Goal: Information Seeking & Learning: Learn about a topic

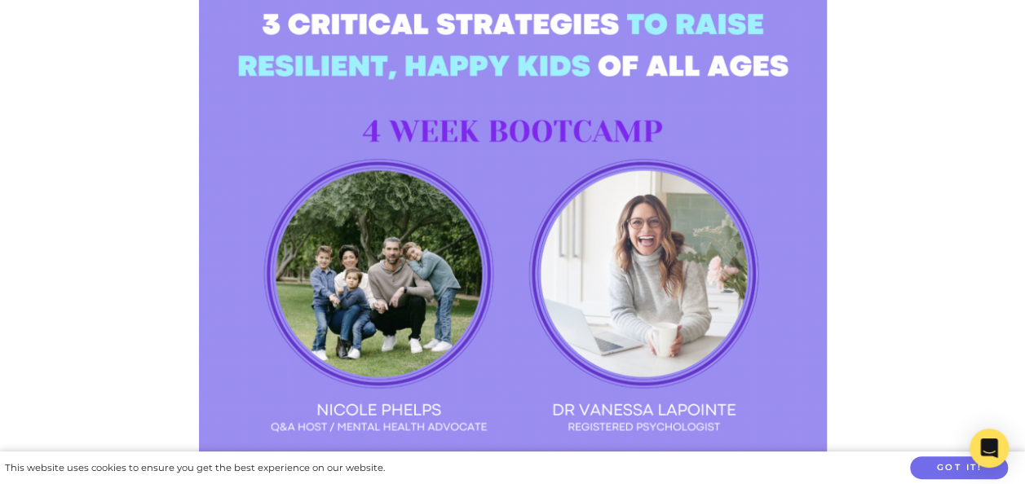
scroll to position [2082, 0]
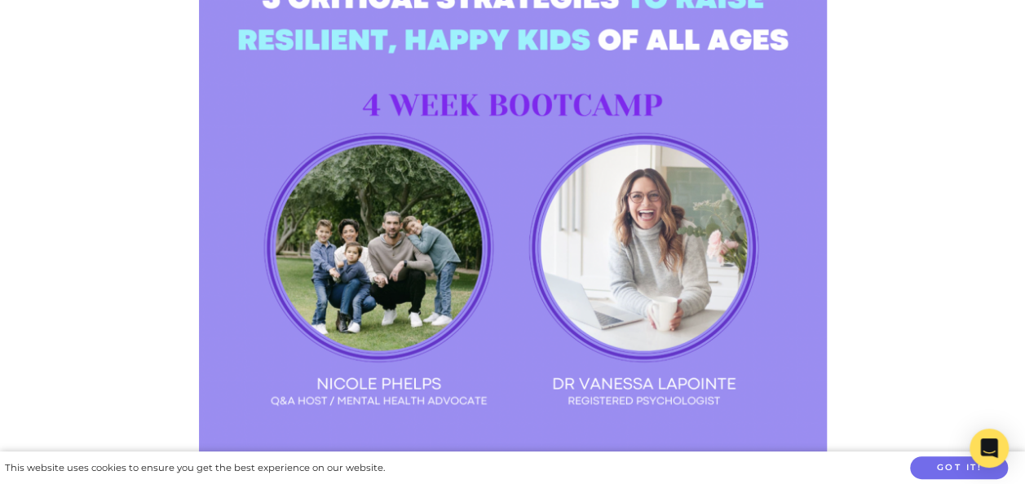
click at [645, 219] on img at bounding box center [513, 270] width 628 height 628
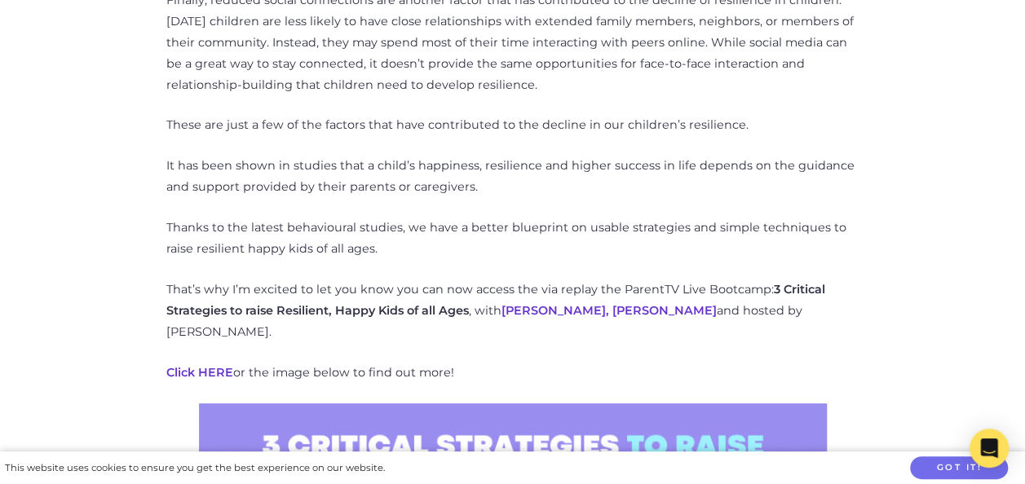
scroll to position [1635, 0]
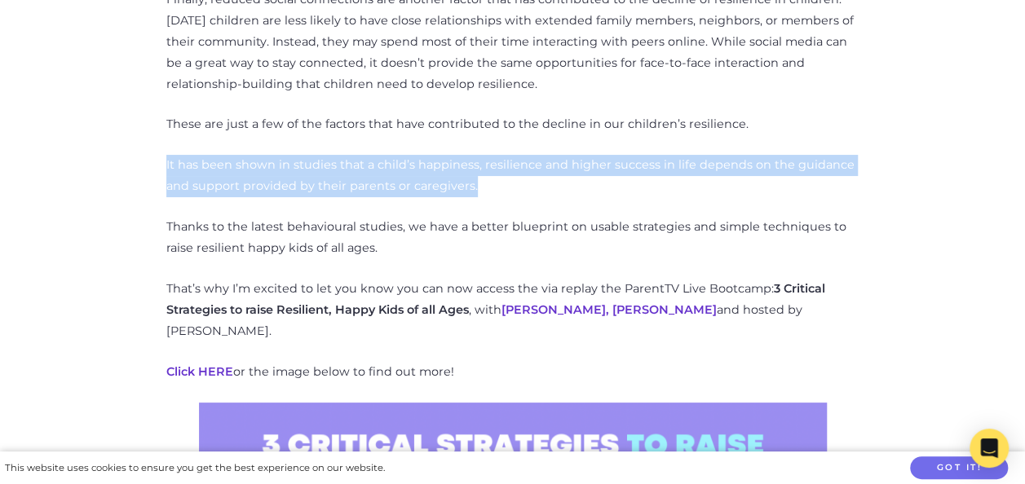
drag, startPoint x: 164, startPoint y: 145, endPoint x: 483, endPoint y: 160, distance: 319.1
click at [483, 160] on div "5 Key Reasons Why our Kids No Longer Have Resilience Categories: General Parent…" at bounding box center [512, 174] width 929 height 2267
drag, startPoint x: 483, startPoint y: 160, endPoint x: 501, endPoint y: 174, distance: 23.2
copy p "It has been shown in studies that a child’s happiness, resilience and higher su…"
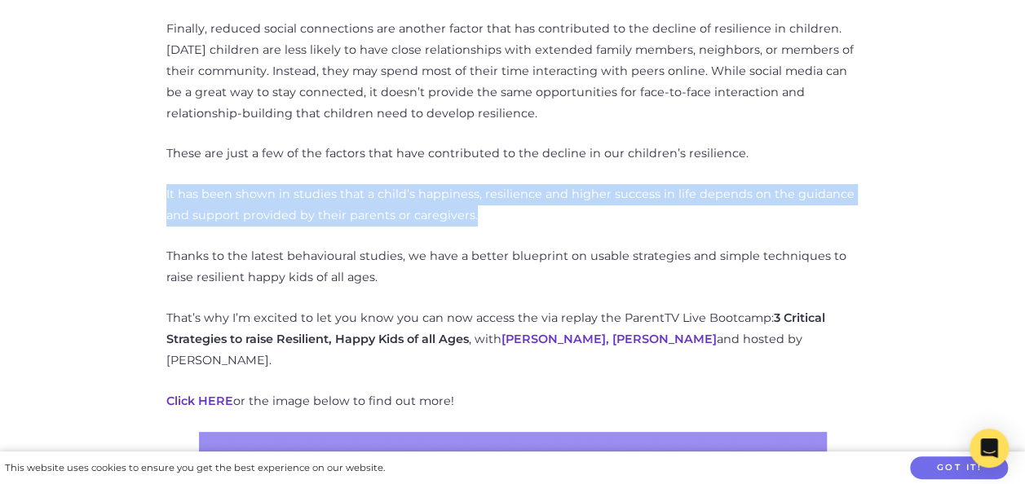
scroll to position [1613, 0]
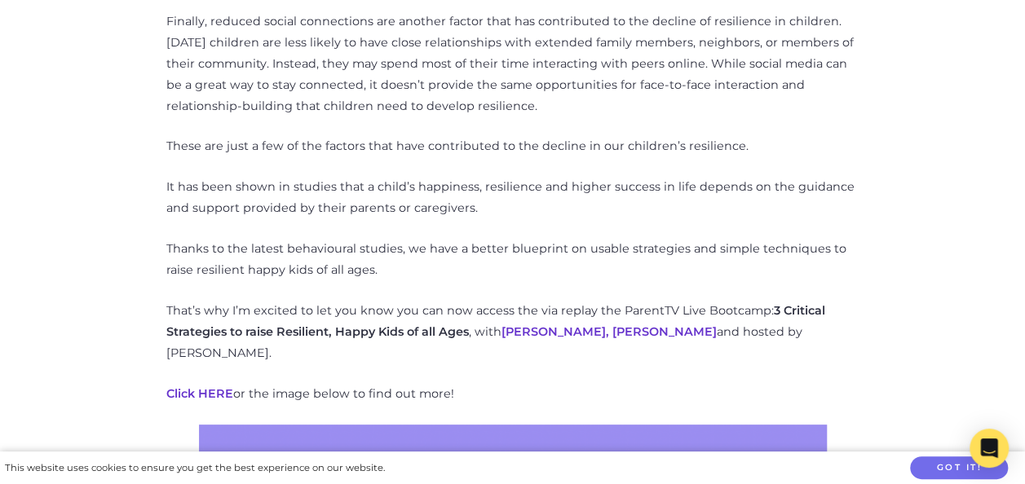
click at [104, 214] on div "5 Key Reasons Why our Kids No Longer Have Resilience Categories: General Parent…" at bounding box center [512, 196] width 929 height 2267
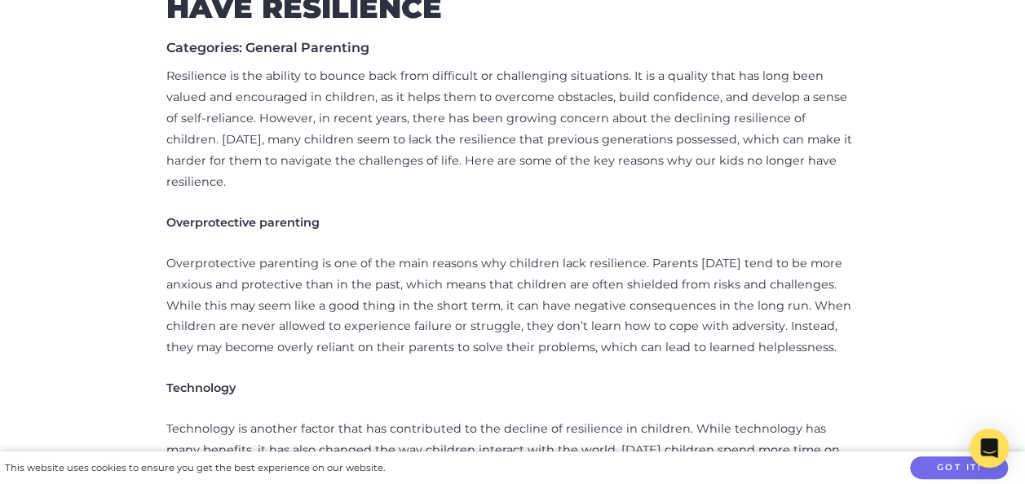
scroll to position [705, 0]
